Goal: Information Seeking & Learning: Get advice/opinions

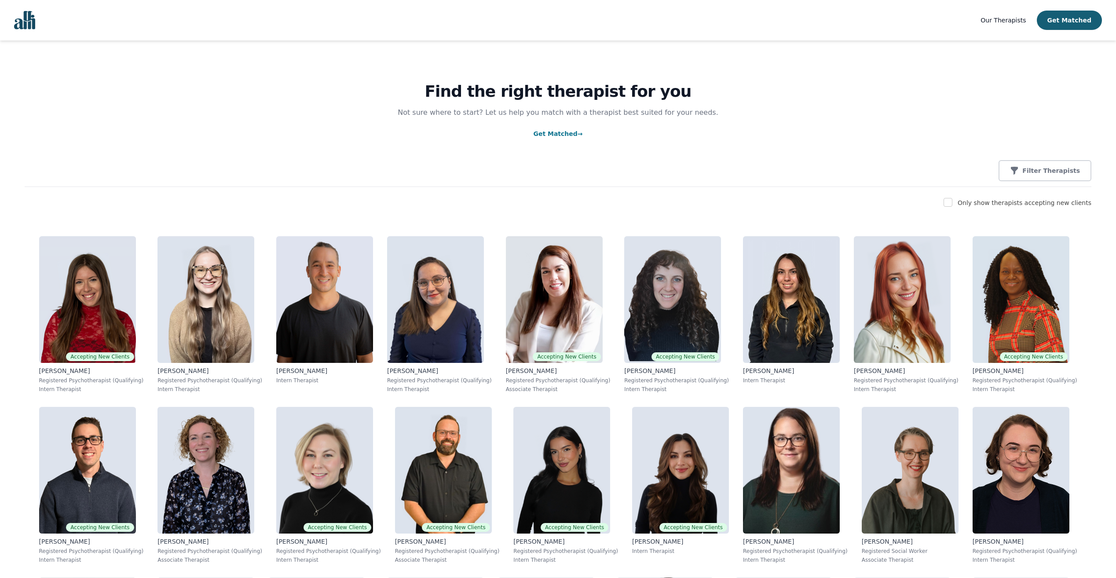
click at [1054, 158] on div "Find the right therapist for you Not sure where to start? Let us help you match…" at bounding box center [558, 113] width 1067 height 147
click at [1050, 166] on button "Filter Therapists" at bounding box center [1045, 170] width 93 height 21
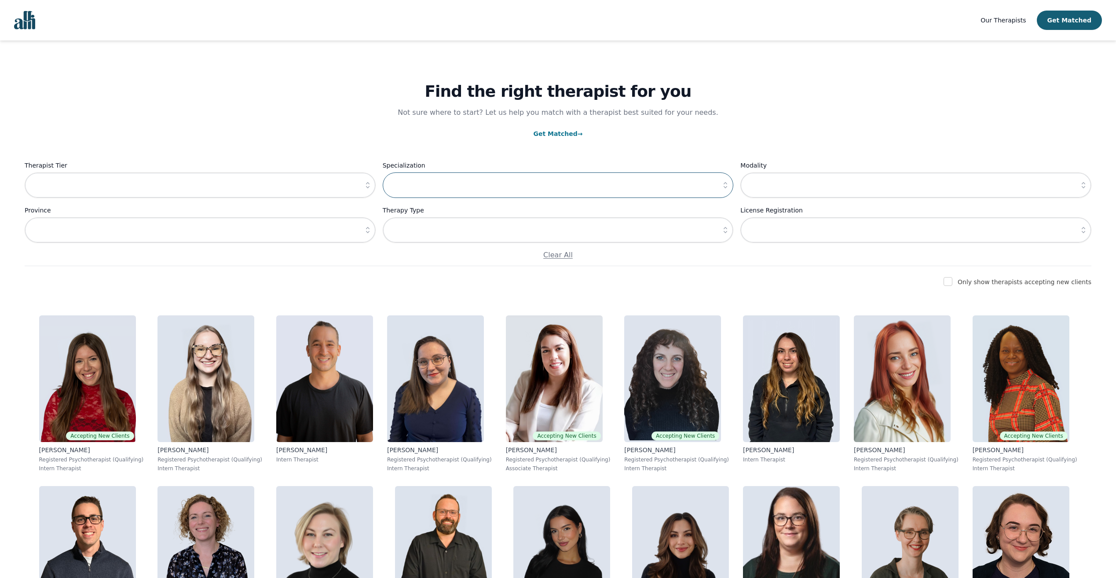
click at [473, 183] on input "text" at bounding box center [558, 185] width 351 height 26
click at [154, 193] on input "text" at bounding box center [200, 185] width 351 height 26
click at [537, 190] on input "text" at bounding box center [558, 185] width 351 height 26
drag, startPoint x: 736, startPoint y: 189, endPoint x: 726, endPoint y: 187, distance: 10.4
click at [736, 190] on div "Therapist Tier Specialization Modality Province Therapy Type License Registrati…" at bounding box center [558, 210] width 1067 height 100
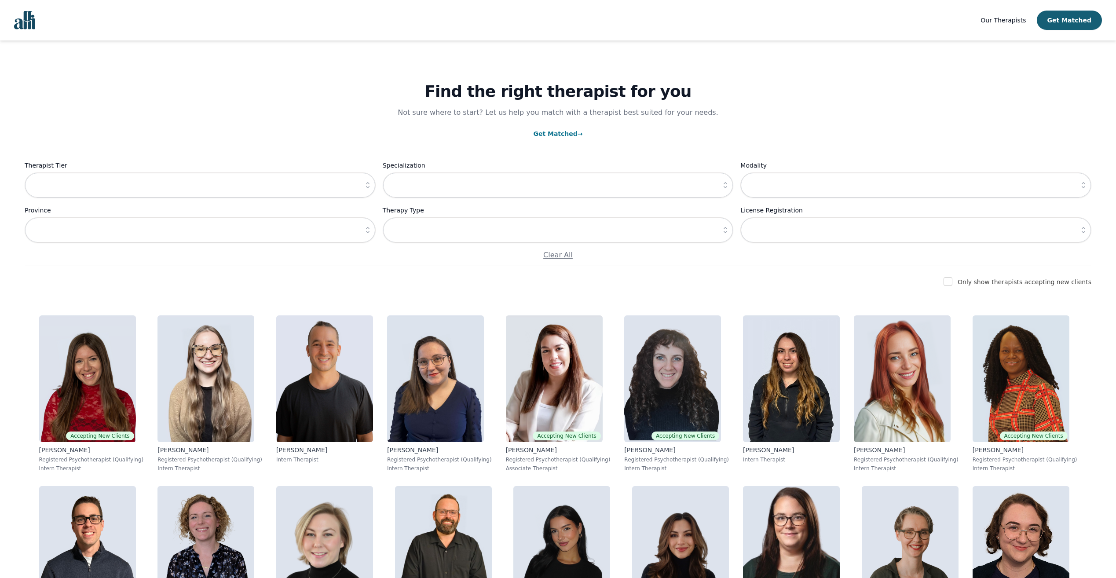
click at [726, 187] on icon "button" at bounding box center [725, 185] width 9 height 9
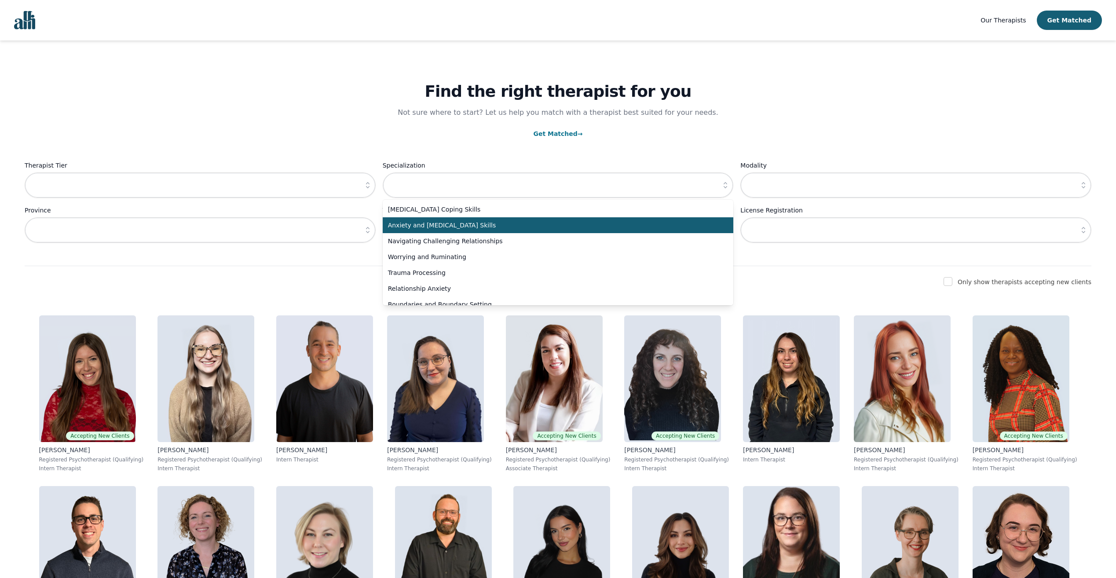
click at [455, 224] on span "Anxiety and [MEDICAL_DATA] Skills" at bounding box center [553, 225] width 330 height 9
type input "Anxiety and [MEDICAL_DATA] Skills"
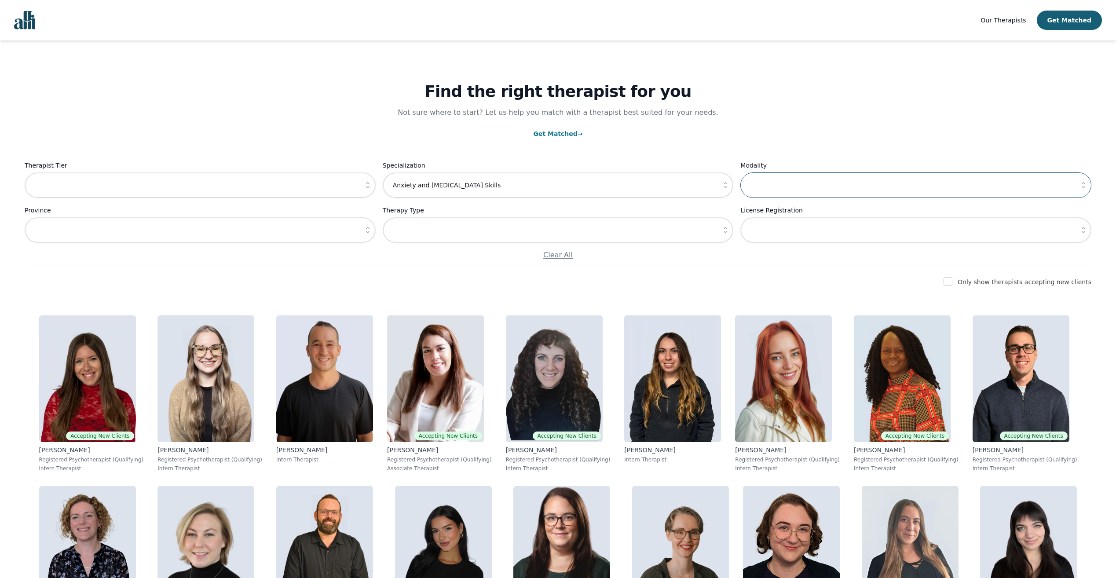
click at [775, 191] on input "text" at bounding box center [915, 185] width 351 height 26
click at [361, 225] on button "button" at bounding box center [368, 230] width 16 height 26
click at [114, 295] on li "[GEOGRAPHIC_DATA]" at bounding box center [200, 302] width 351 height 16
type input "[GEOGRAPHIC_DATA]"
click at [281, 188] on input "text" at bounding box center [200, 185] width 351 height 26
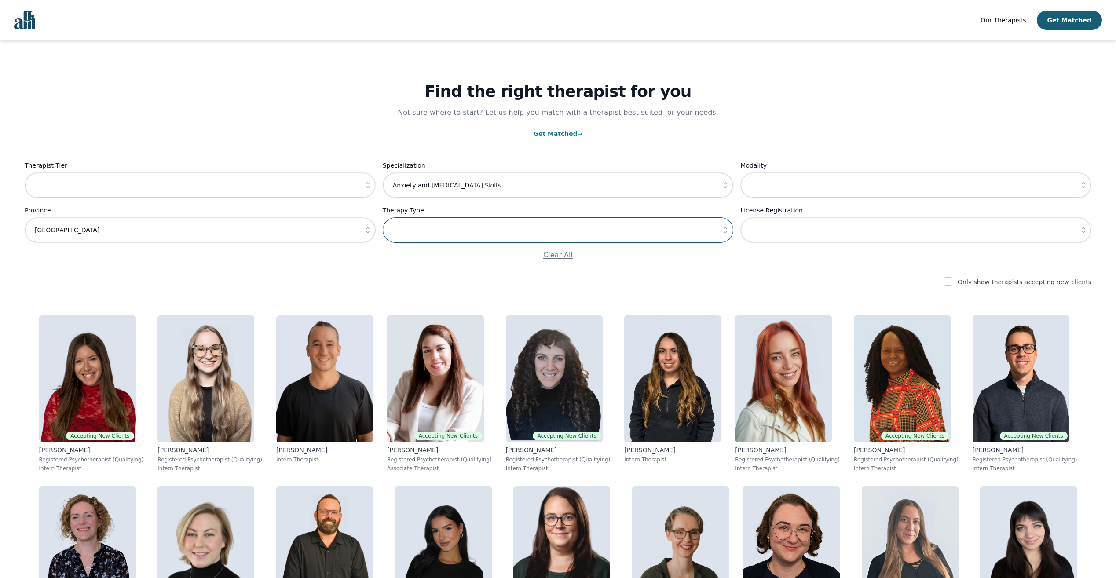
click at [509, 231] on input "text" at bounding box center [558, 230] width 351 height 26
click at [720, 233] on button "button" at bounding box center [726, 230] width 16 height 26
click at [723, 233] on icon "button" at bounding box center [725, 230] width 9 height 9
click at [813, 230] on input "text" at bounding box center [915, 230] width 351 height 26
